Goal: Information Seeking & Learning: Learn about a topic

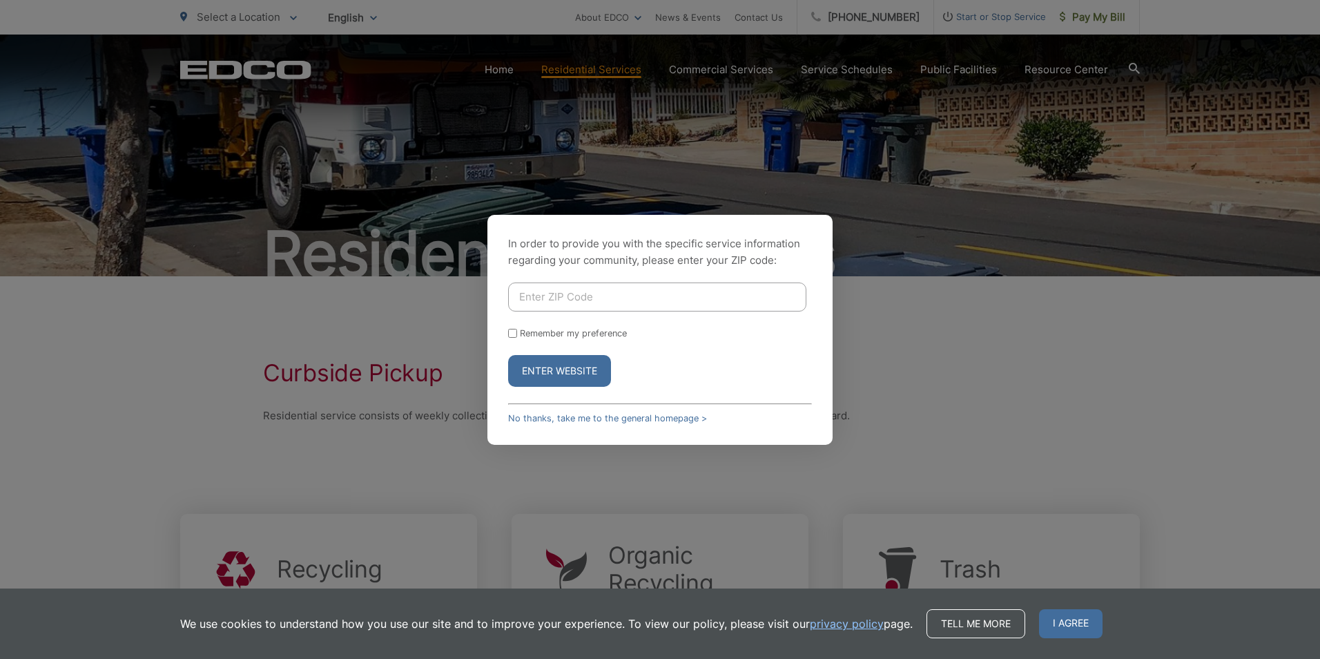
click at [576, 274] on div "In order to provide you with the specific service information regarding your co…" at bounding box center [659, 330] width 345 height 230
click at [574, 294] on input "Enter ZIP Code" at bounding box center [657, 296] width 298 height 29
type input "92020"
click at [508, 355] on button "Enter Website" at bounding box center [559, 371] width 103 height 32
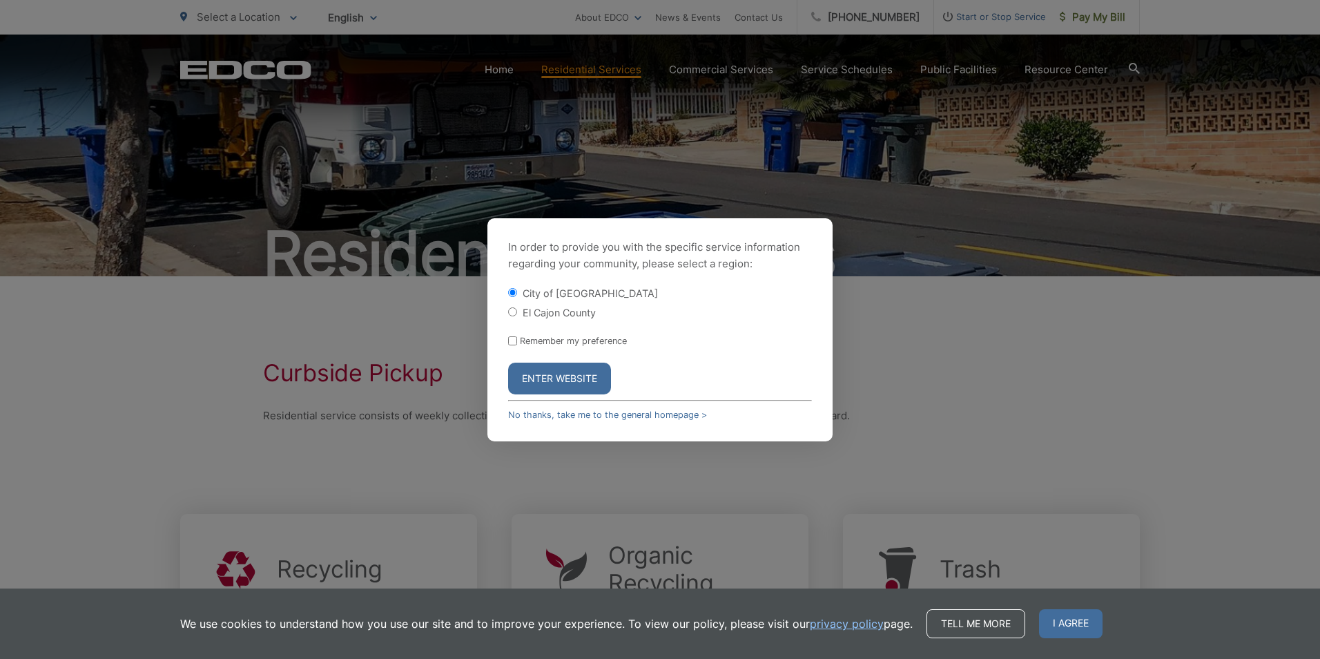
click at [554, 380] on button "Enter Website" at bounding box center [559, 378] width 103 height 32
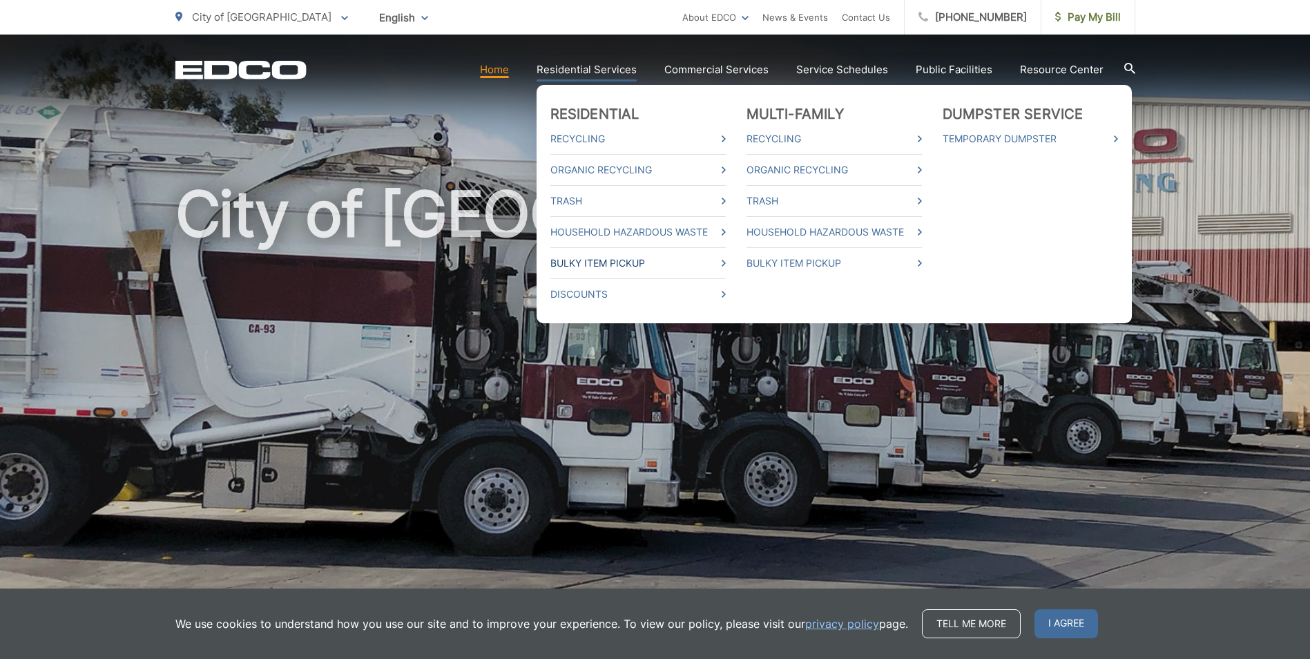
click at [578, 261] on link "Bulky Item Pickup" at bounding box center [637, 263] width 175 height 17
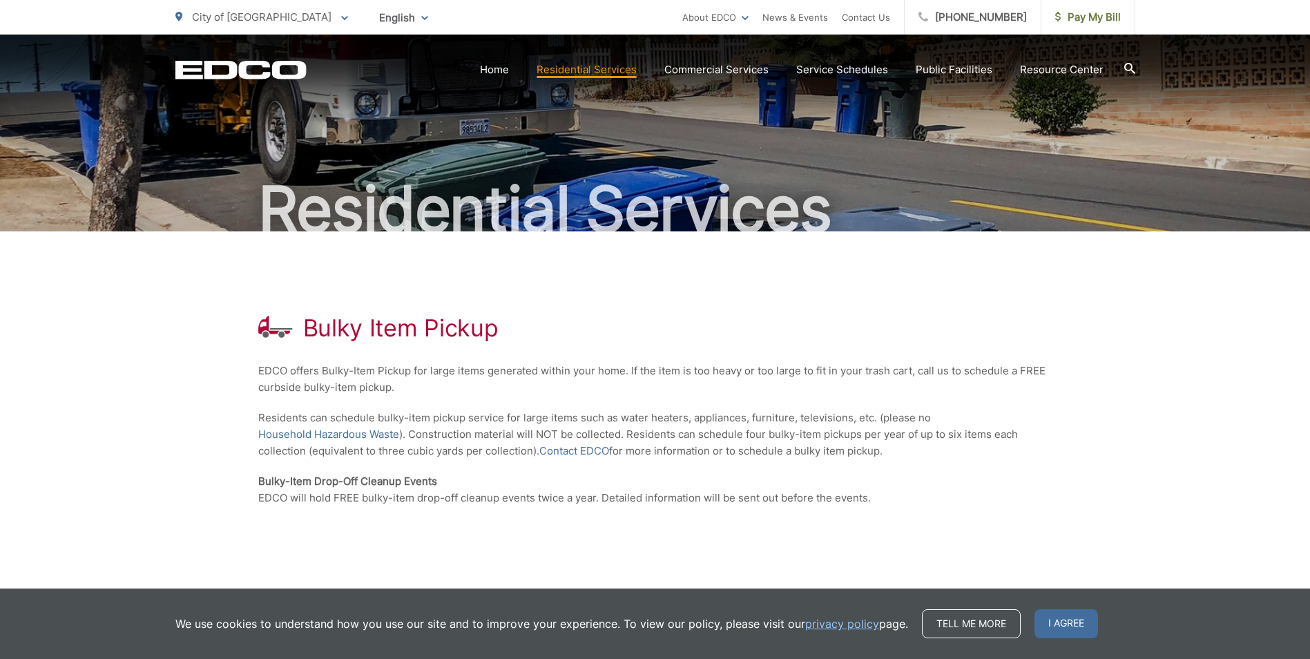
scroll to position [69, 0]
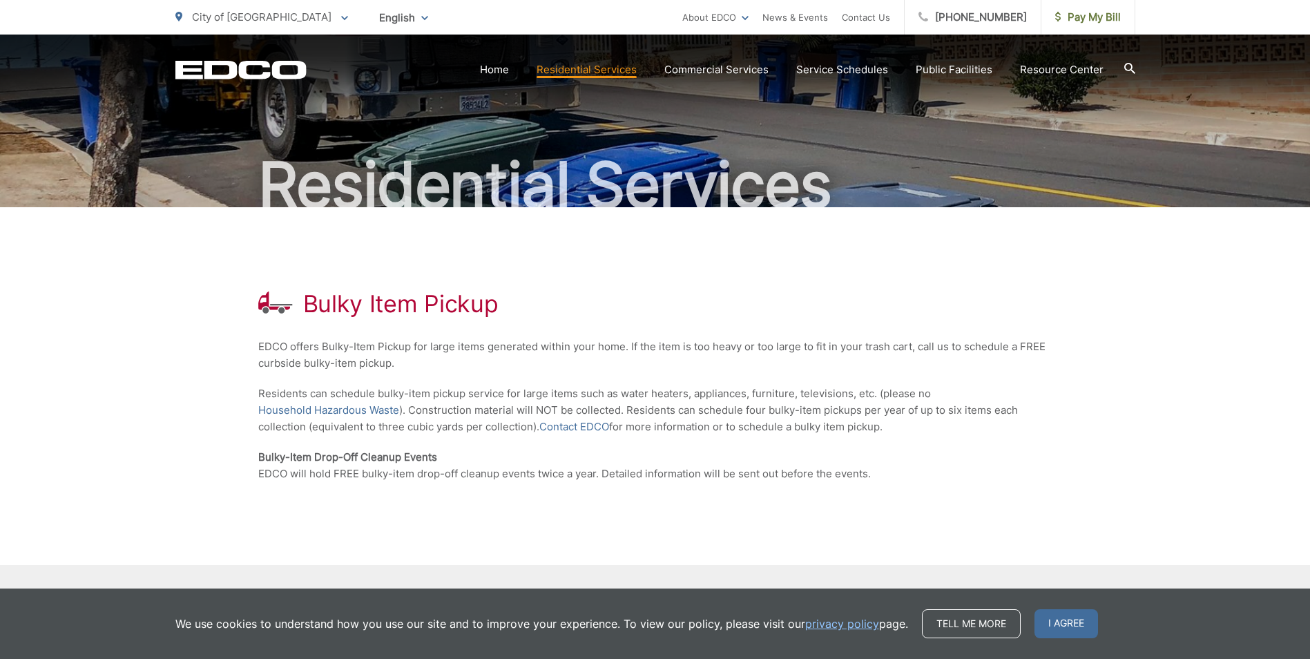
click at [862, 282] on div "Bulky Item Pickup EDCO offers Bulky-Item Pickup for large items generated withi…" at bounding box center [655, 386] width 794 height 358
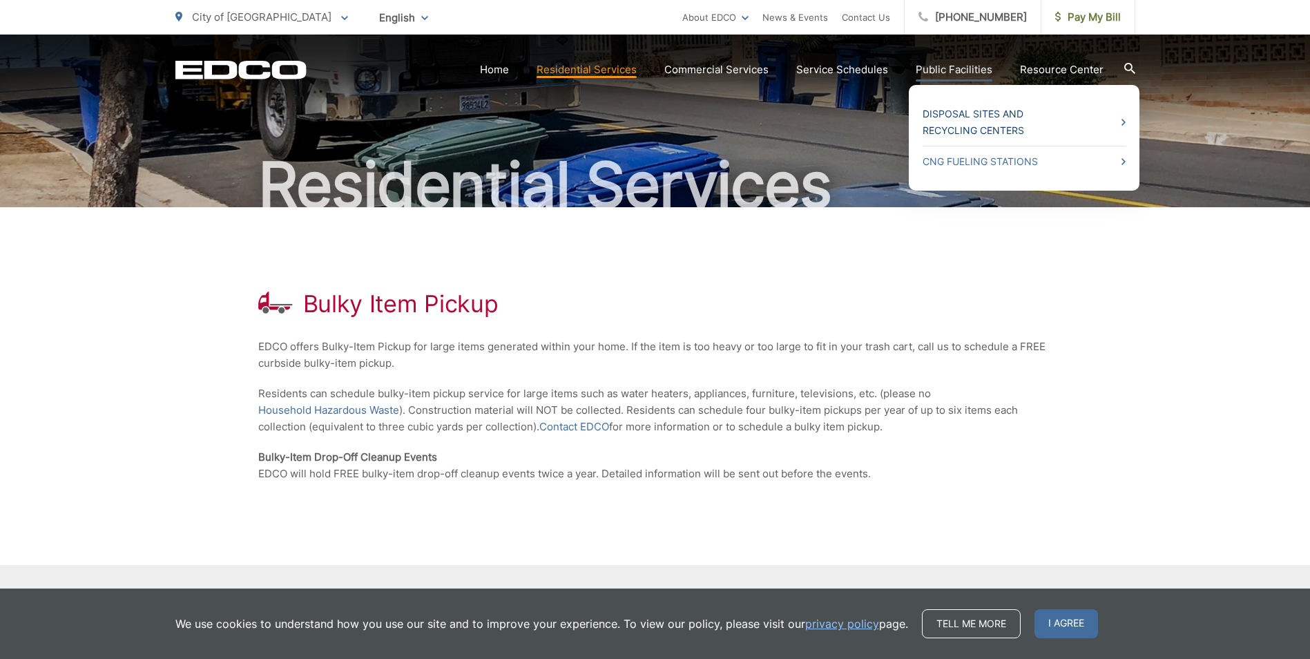
click at [965, 126] on link "Disposal Sites and Recycling Centers" at bounding box center [1023, 122] width 203 height 33
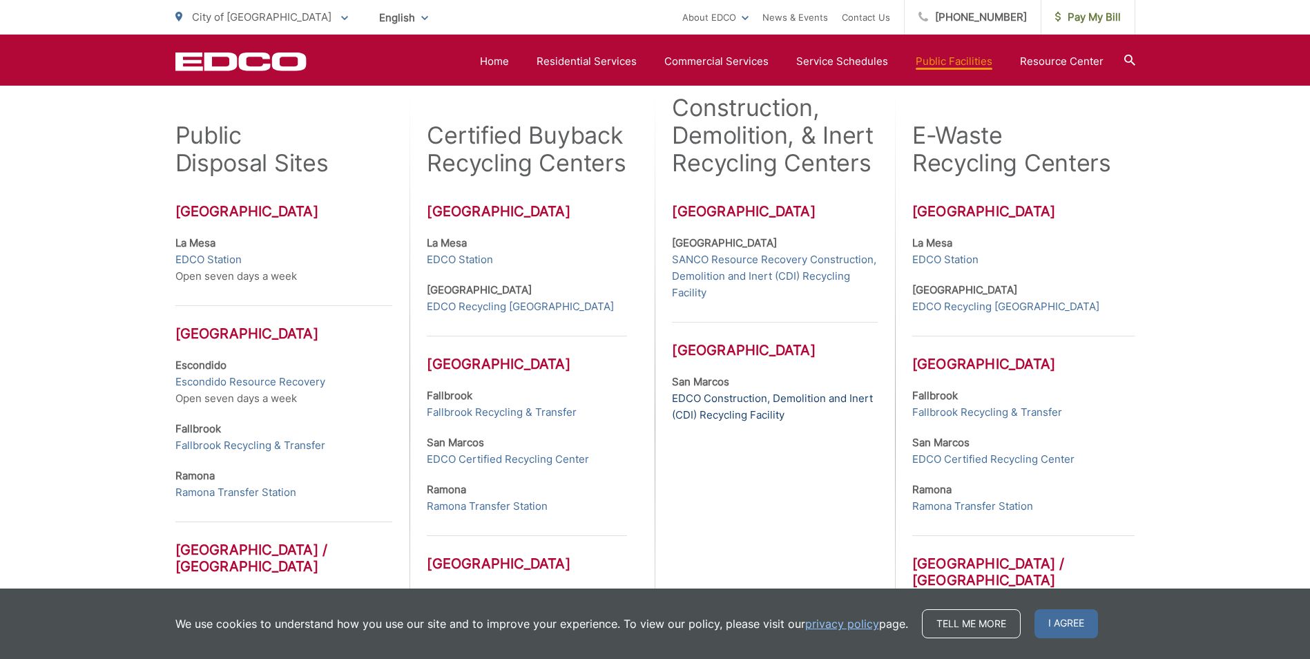
scroll to position [365, 0]
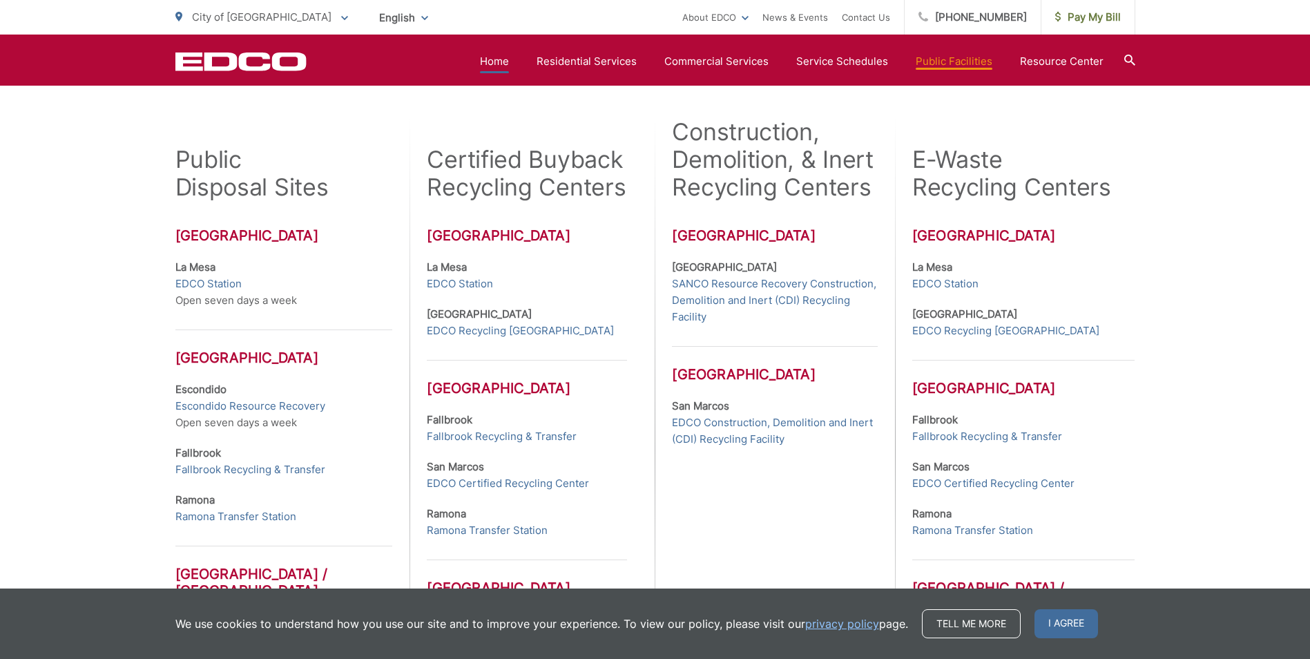
click at [508, 62] on link "Home" at bounding box center [494, 61] width 29 height 17
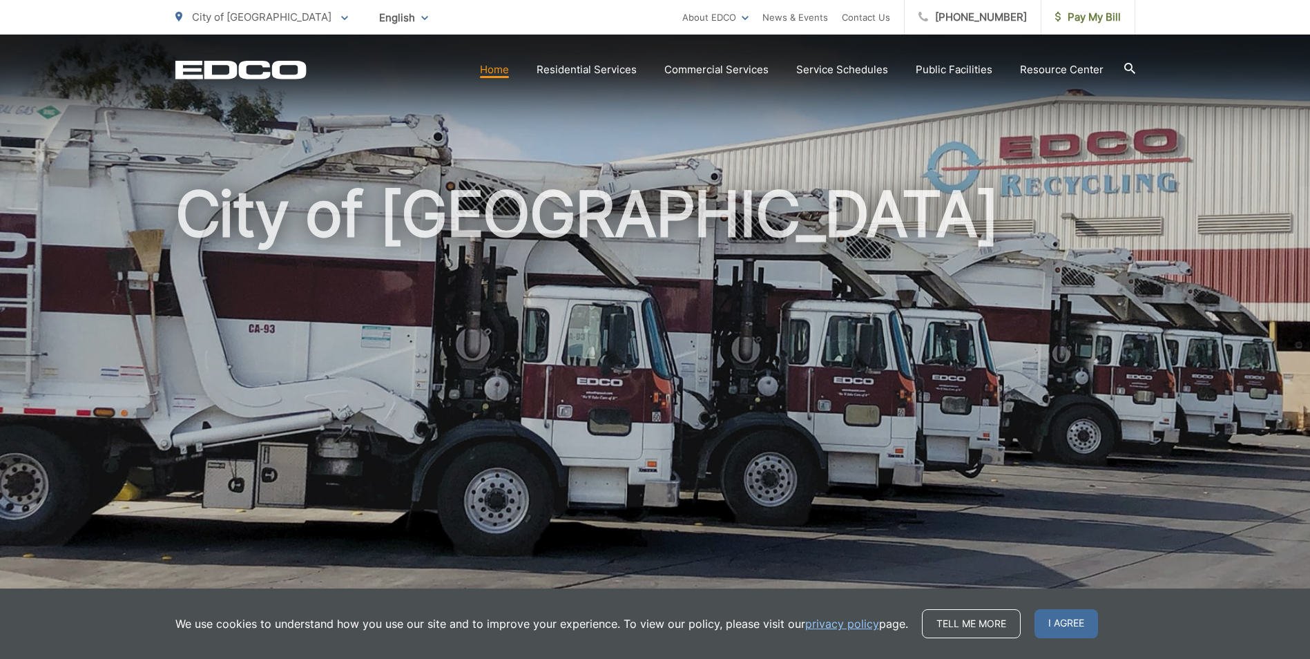
click at [231, 19] on span "City of [GEOGRAPHIC_DATA]" at bounding box center [261, 16] width 139 height 13
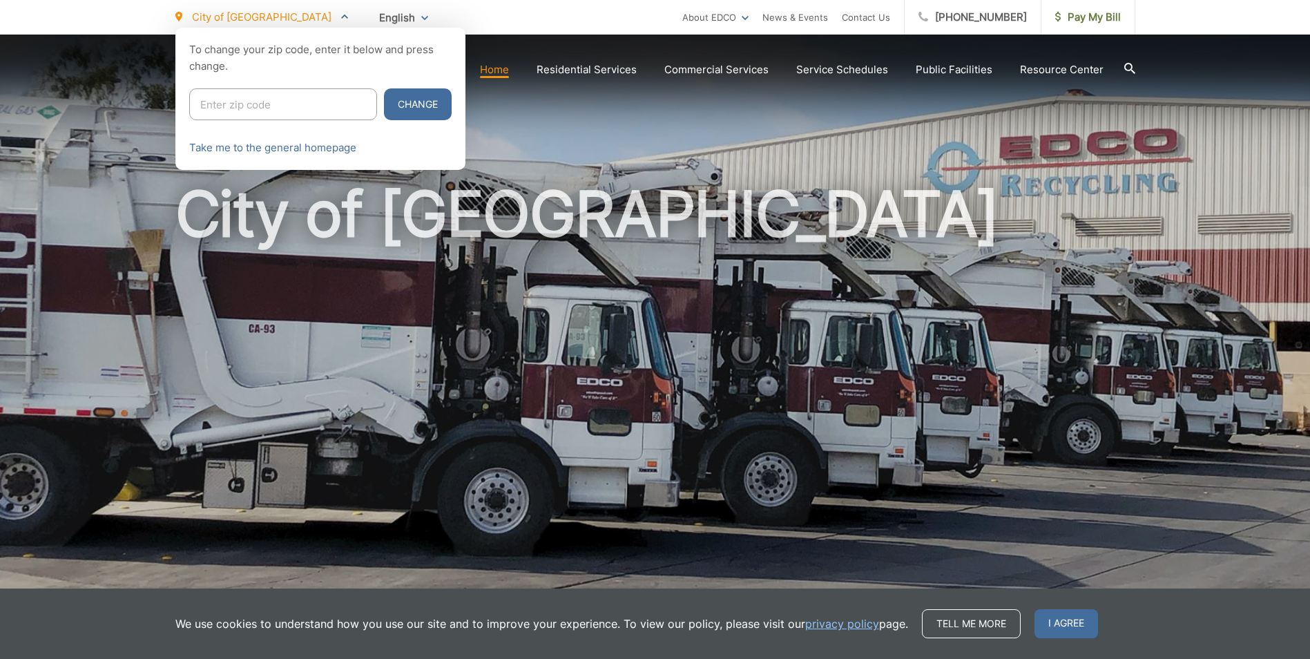
click at [795, 97] on div at bounding box center [655, 357] width 1310 height 659
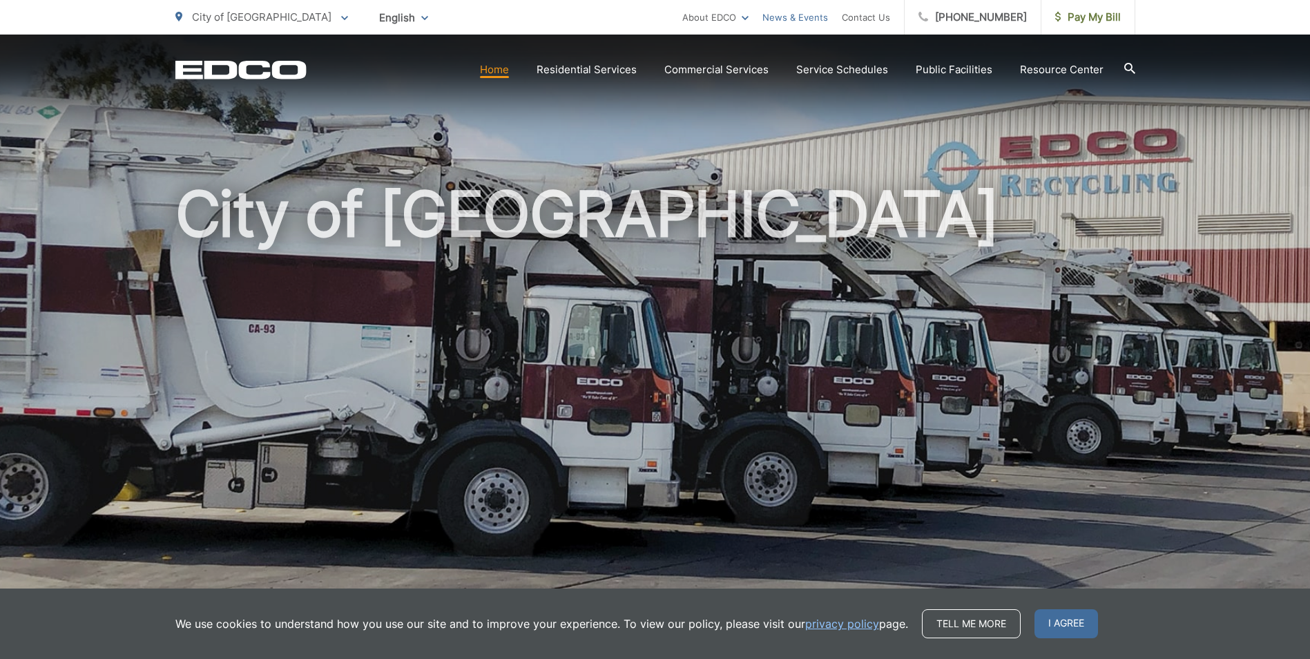
click at [828, 20] on link "News & Events" at bounding box center [795, 17] width 66 height 17
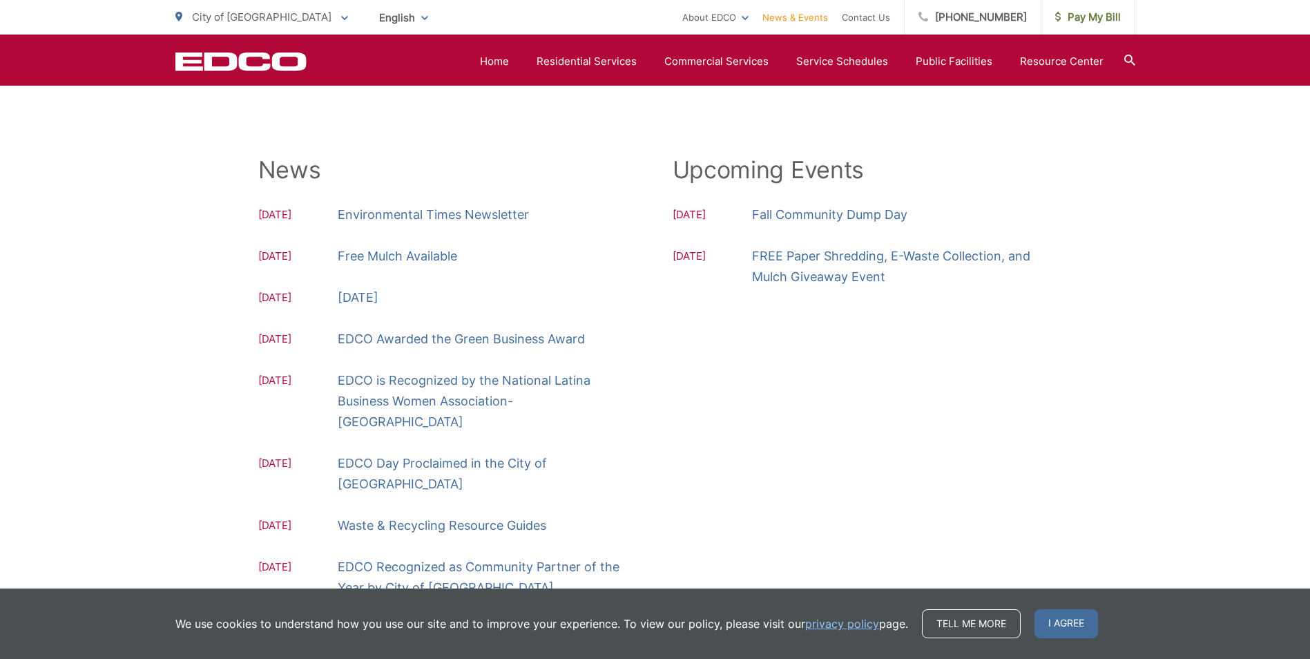
scroll to position [109, 0]
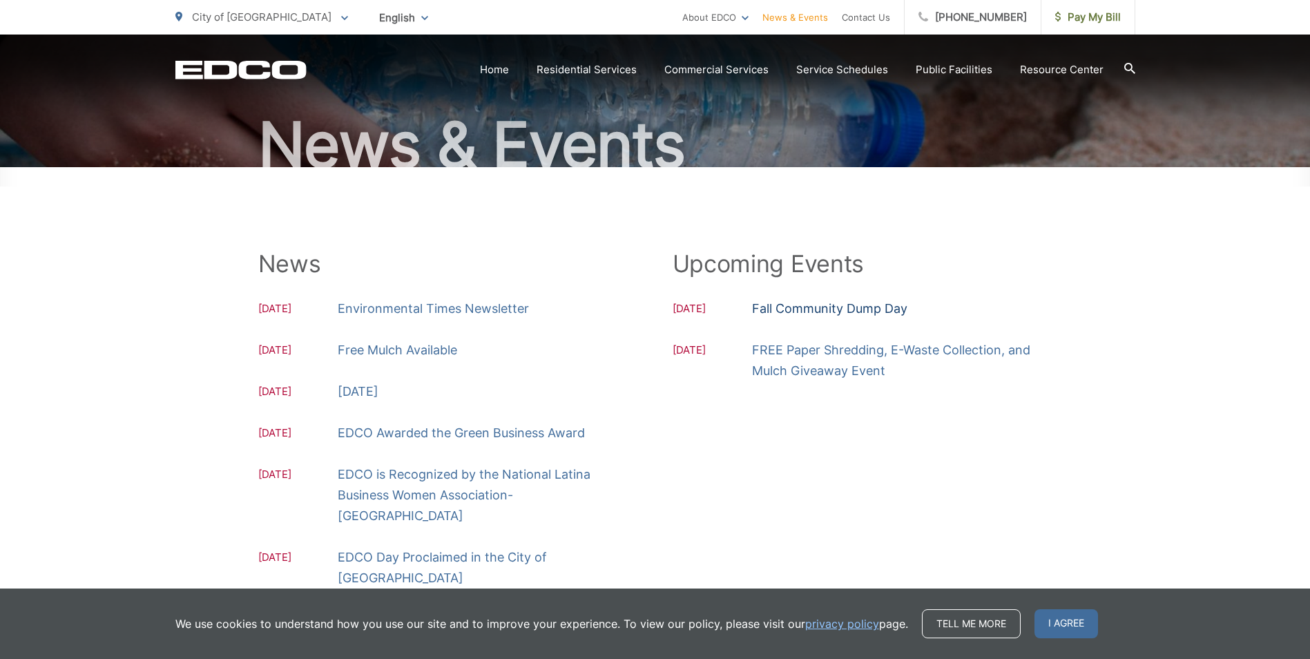
click at [819, 304] on link "Fall Community Dump Day" at bounding box center [829, 308] width 155 height 21
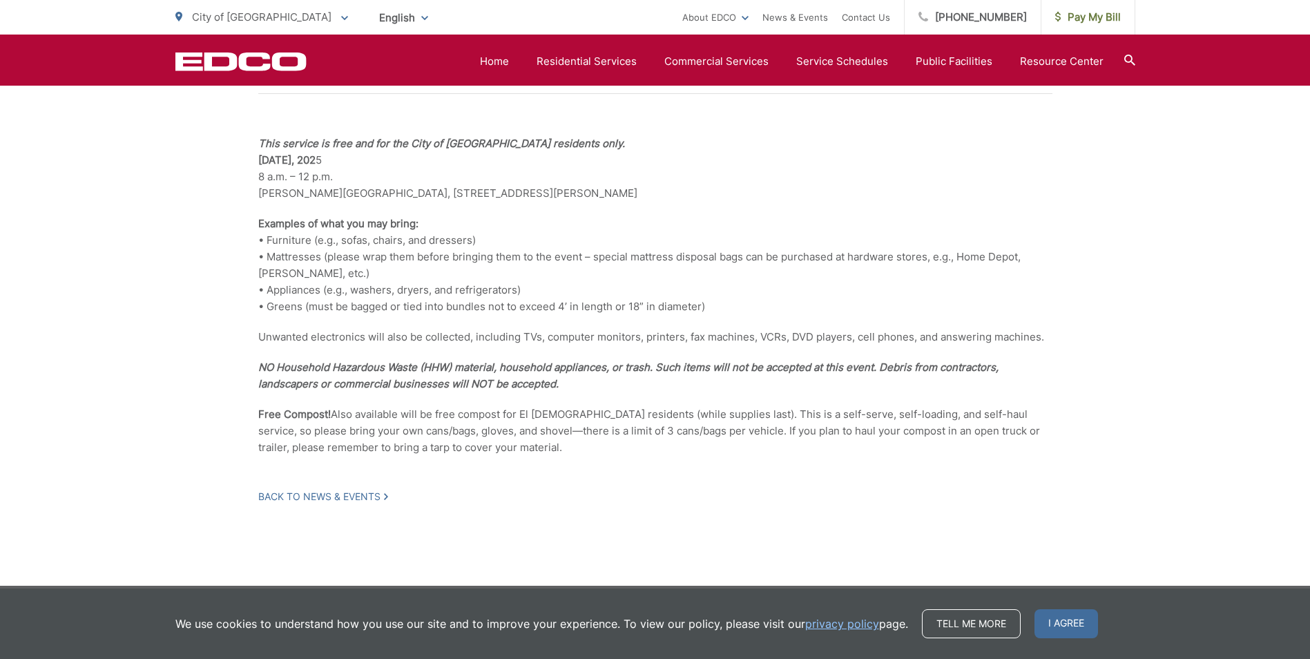
scroll to position [345, 0]
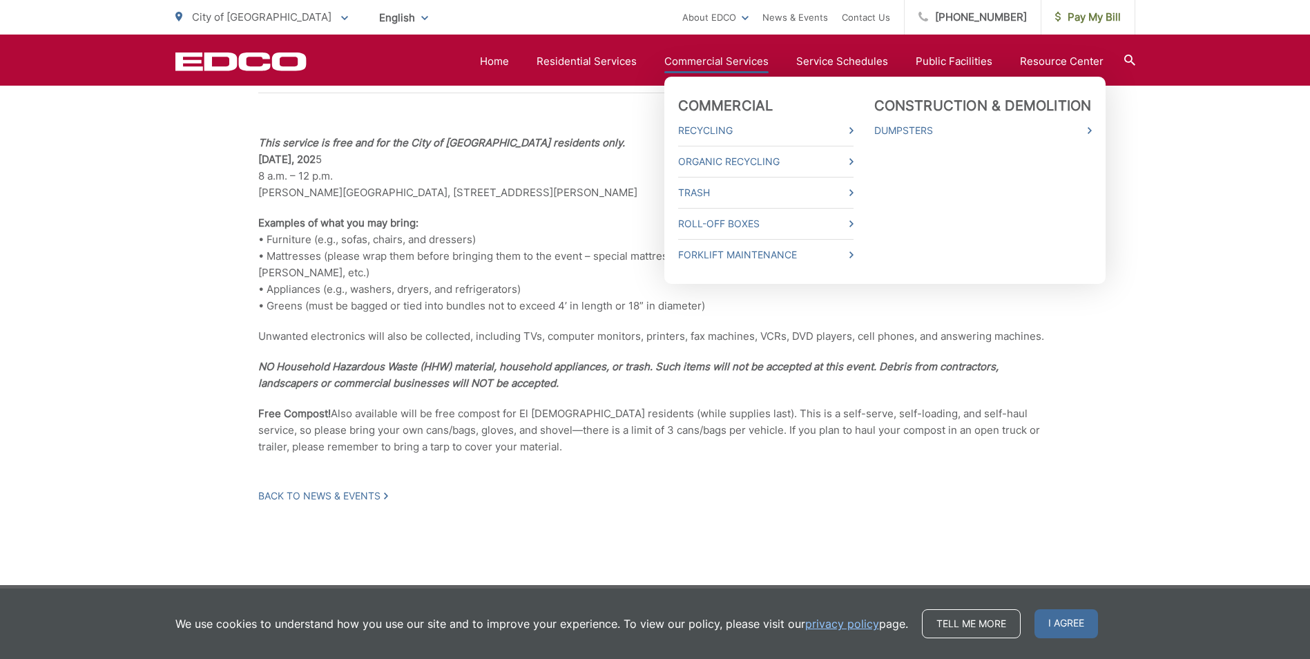
click at [684, 61] on link "Commercial Services" at bounding box center [716, 61] width 104 height 17
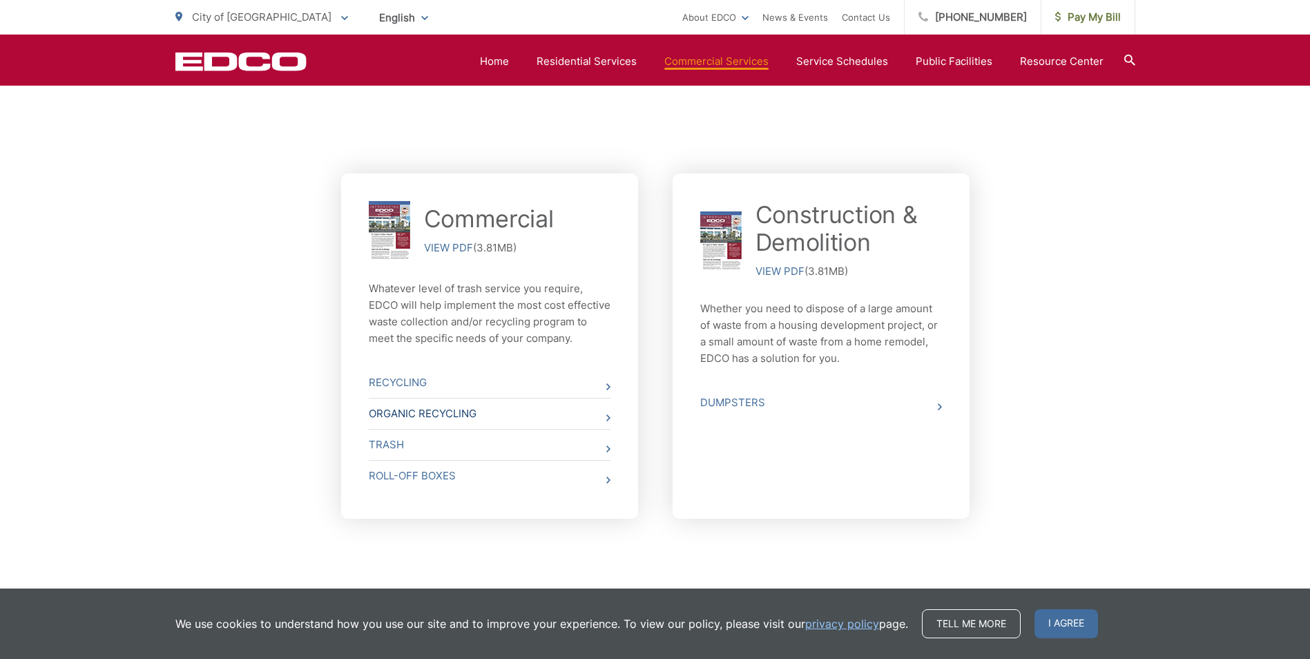
scroll to position [548, 0]
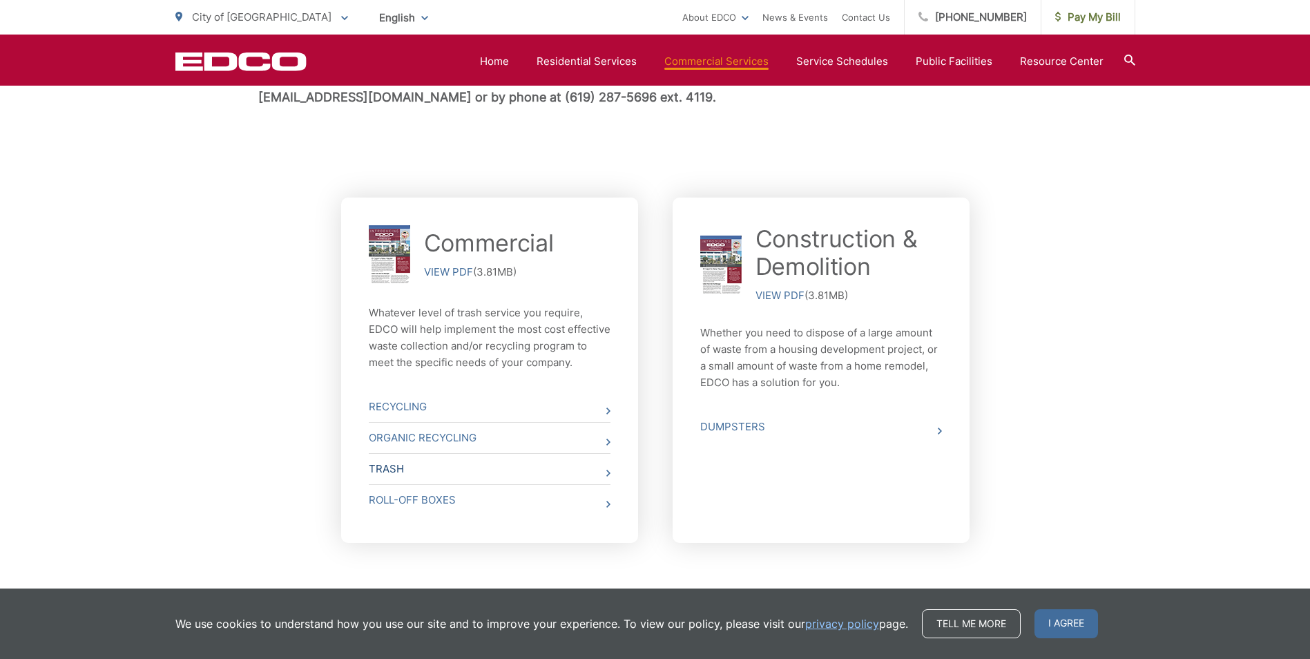
click at [384, 481] on link "Trash" at bounding box center [490, 469] width 242 height 30
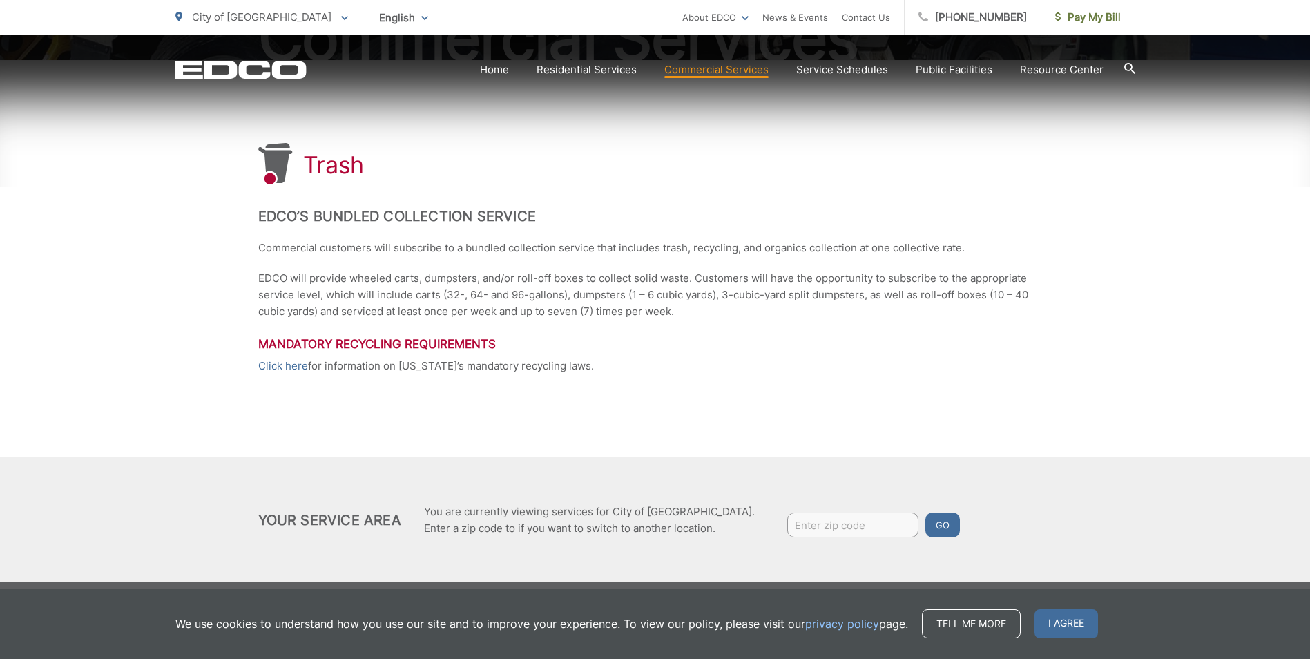
scroll to position [225, 0]
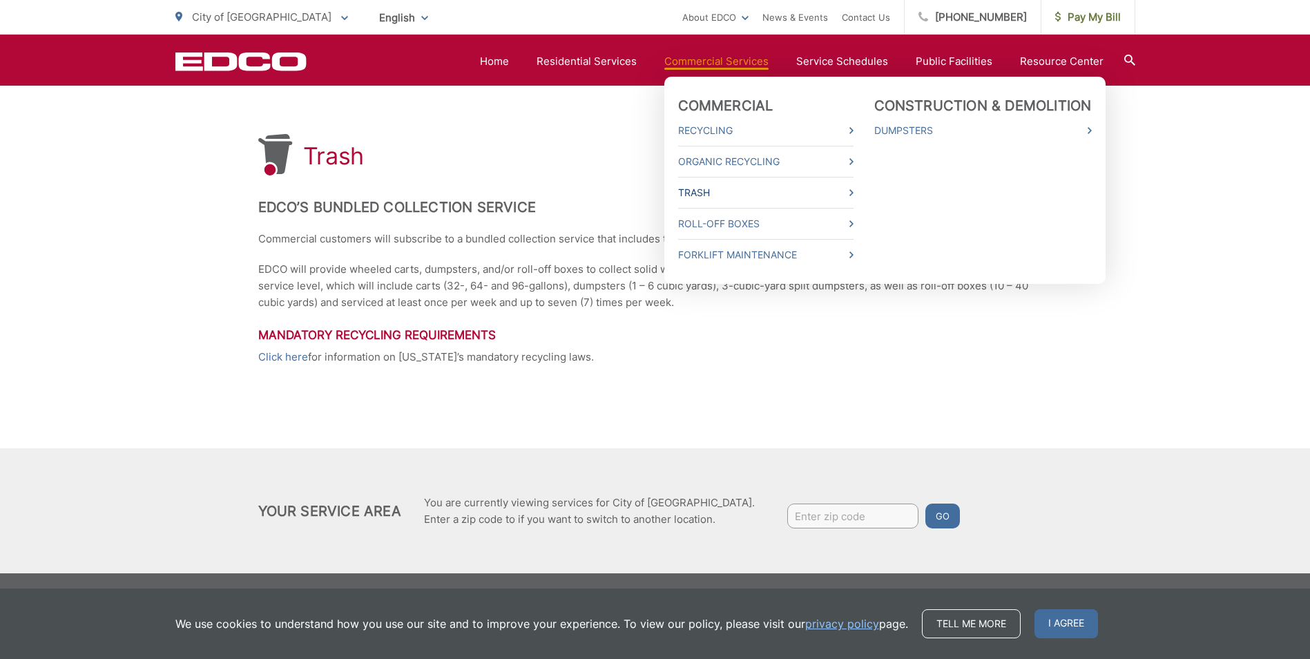
click at [699, 195] on link "Trash" at bounding box center [765, 192] width 175 height 17
